Goal: Task Accomplishment & Management: Complete application form

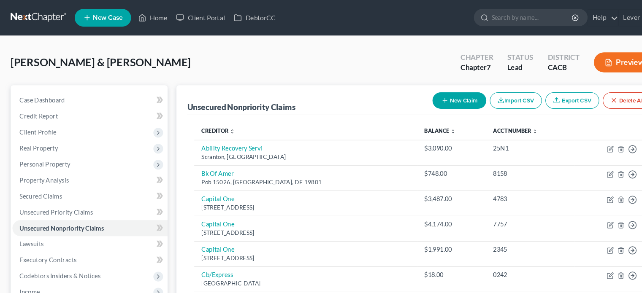
click at [47, 17] on link at bounding box center [37, 16] width 54 height 15
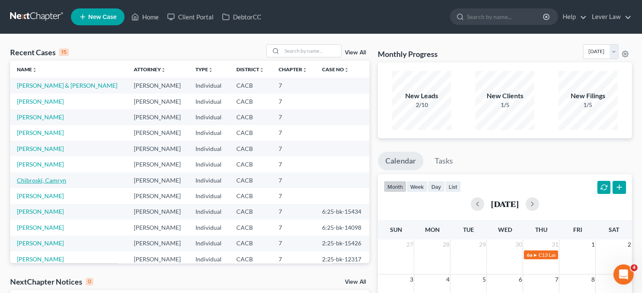
click at [52, 180] on link "Chibroski, Camryn" at bounding box center [41, 180] width 49 height 7
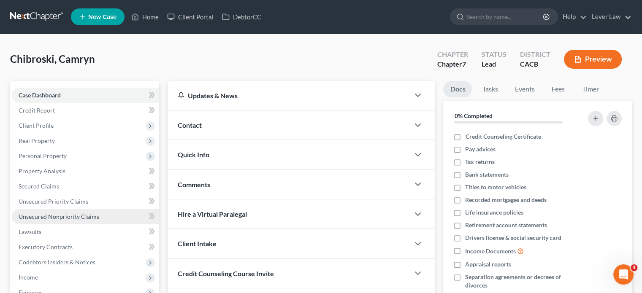
click at [65, 215] on span "Unsecured Nonpriority Claims" at bounding box center [59, 216] width 81 height 7
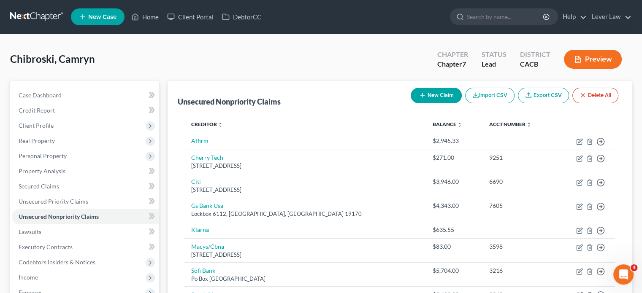
click at [423, 94] on icon "button" at bounding box center [422, 95] width 7 height 7
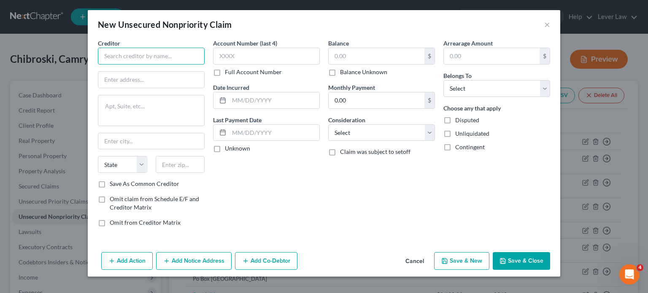
click at [189, 60] on input "text" at bounding box center [151, 56] width 107 height 17
type input "[PERSON_NAME]"
click at [367, 134] on select "Select Cable / Satellite Services Collection Agency Credit Card Debt Debt Couns…" at bounding box center [381, 133] width 107 height 17
select select "14"
click at [328, 125] on select "Select Cable / Satellite Services Collection Agency Credit Card Debt Debt Couns…" at bounding box center [381, 133] width 107 height 17
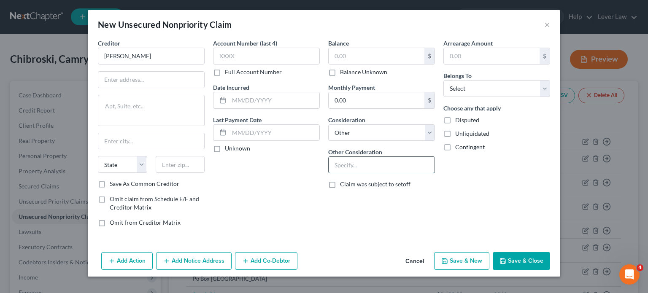
click at [369, 170] on input "text" at bounding box center [382, 165] width 106 height 16
type input "C"
type input "B"
type input "Co-tenant on breach of lease"
drag, startPoint x: 456, startPoint y: 88, endPoint x: 458, endPoint y: 95, distance: 7.1
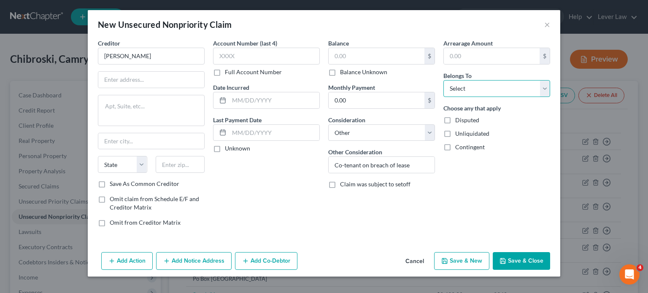
click at [456, 88] on select "Select Debtor 1 Only Debtor 2 Only Debtor 1 And Debtor 2 Only At Least One Of T…" at bounding box center [497, 88] width 107 height 17
select select "0"
click at [444, 80] on select "Select Debtor 1 Only Debtor 2 Only Debtor 1 And Debtor 2 Only At Least One Of T…" at bounding box center [497, 88] width 107 height 17
click at [506, 260] on icon "button" at bounding box center [503, 261] width 7 height 7
